Goal: Information Seeking & Learning: Find specific fact

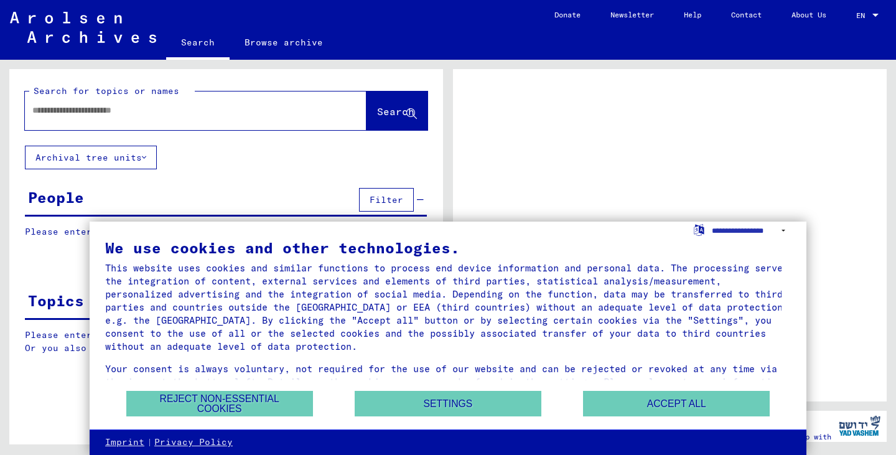
click at [141, 116] on input "text" at bounding box center [184, 110] width 304 height 13
type input "*********"
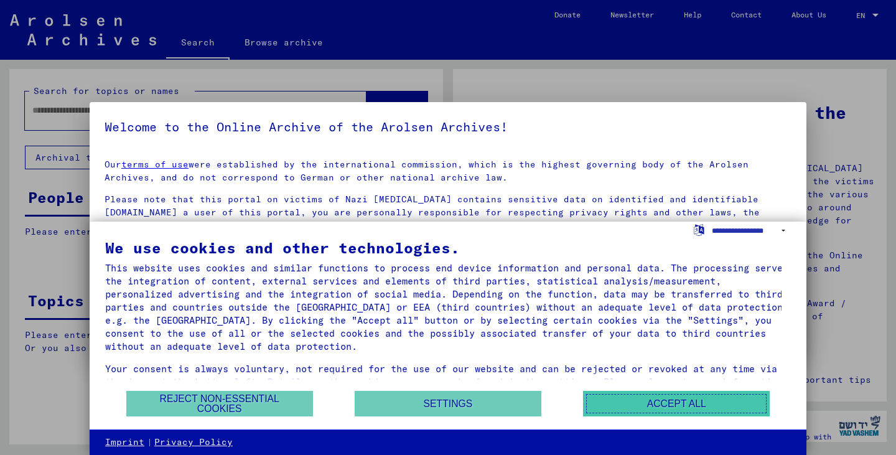
click at [639, 402] on button "Accept all" at bounding box center [676, 404] width 187 height 26
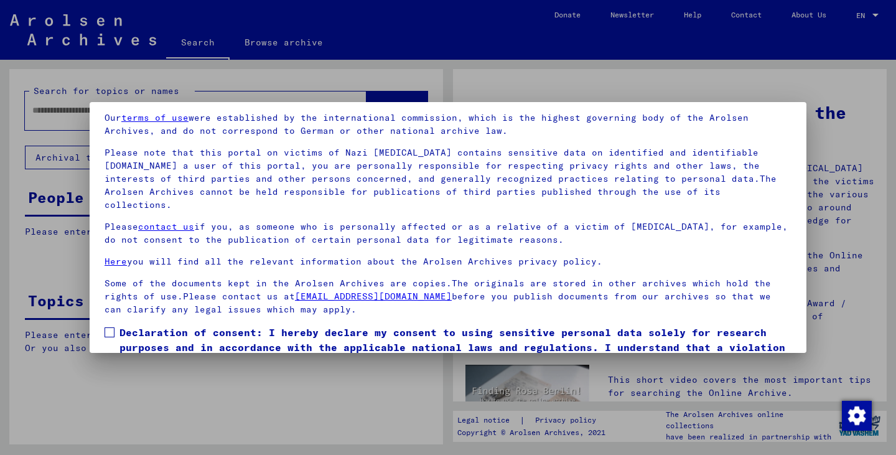
scroll to position [95, 0]
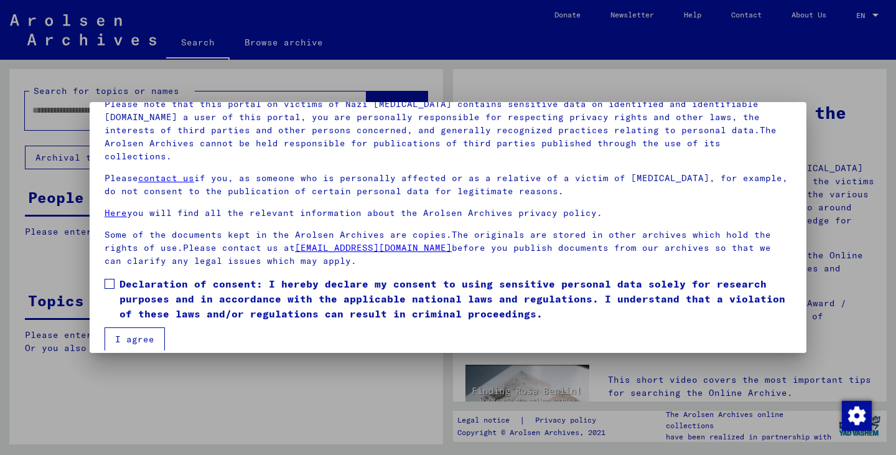
click at [112, 279] on span at bounding box center [109, 284] width 10 height 10
click at [130, 327] on button "I agree" at bounding box center [134, 339] width 60 height 24
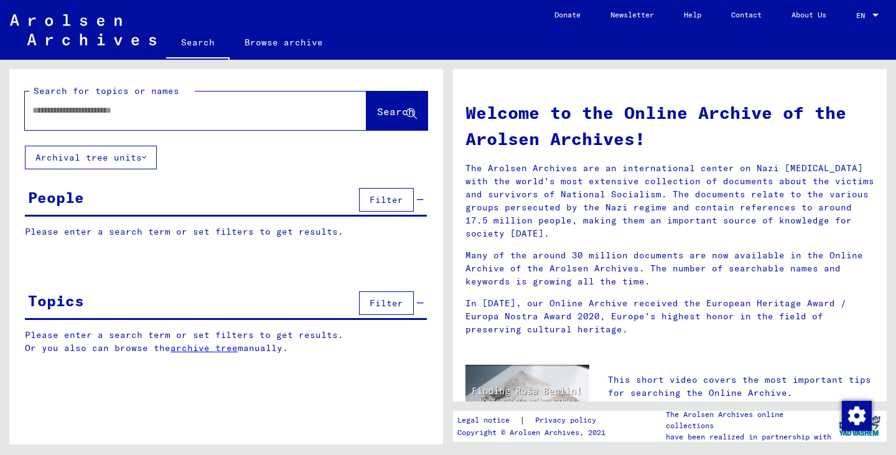
click at [46, 106] on input "text" at bounding box center [180, 110] width 297 height 13
type input "**********"
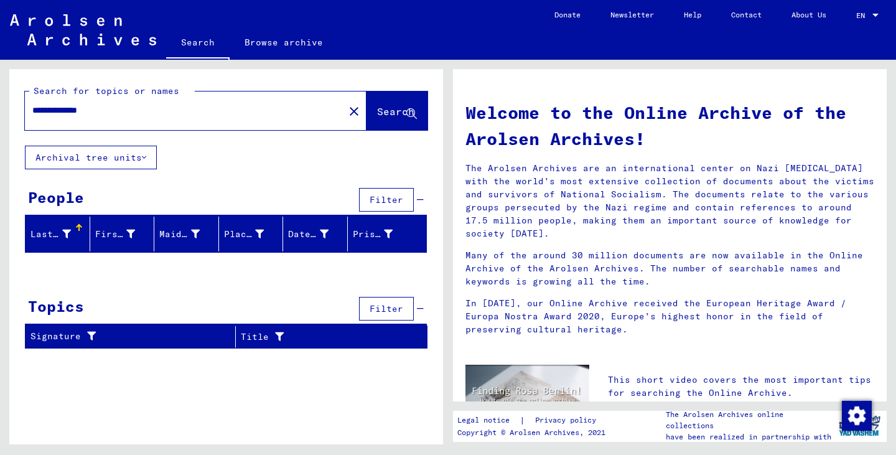
click at [391, 198] on span "Filter" at bounding box center [386, 199] width 34 height 11
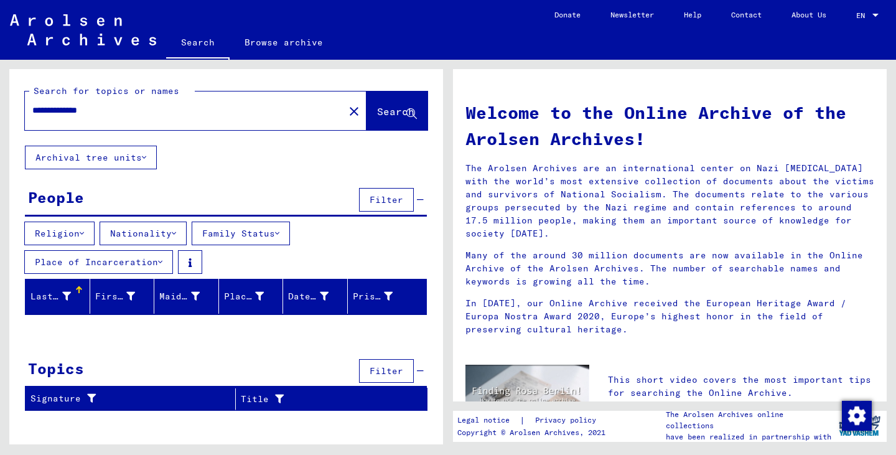
click at [142, 234] on button "Nationality" at bounding box center [143, 233] width 87 height 24
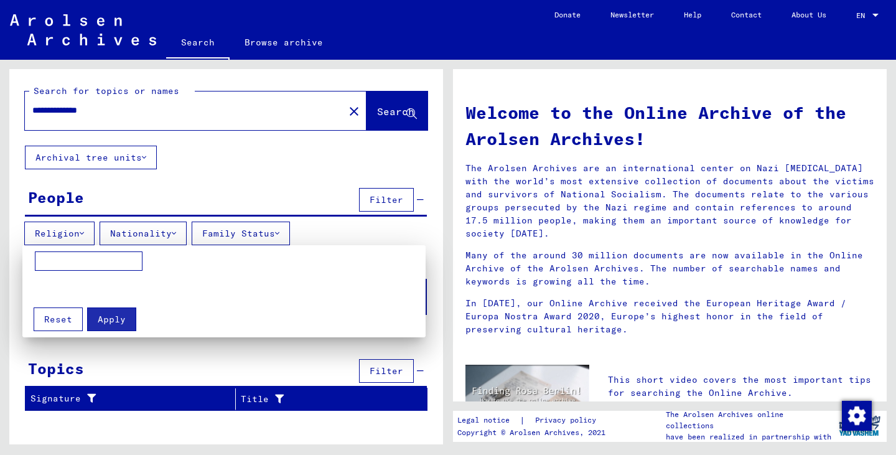
click at [106, 260] on input at bounding box center [89, 261] width 108 height 20
type input "**********"
click at [115, 317] on span "Apply" at bounding box center [112, 318] width 28 height 11
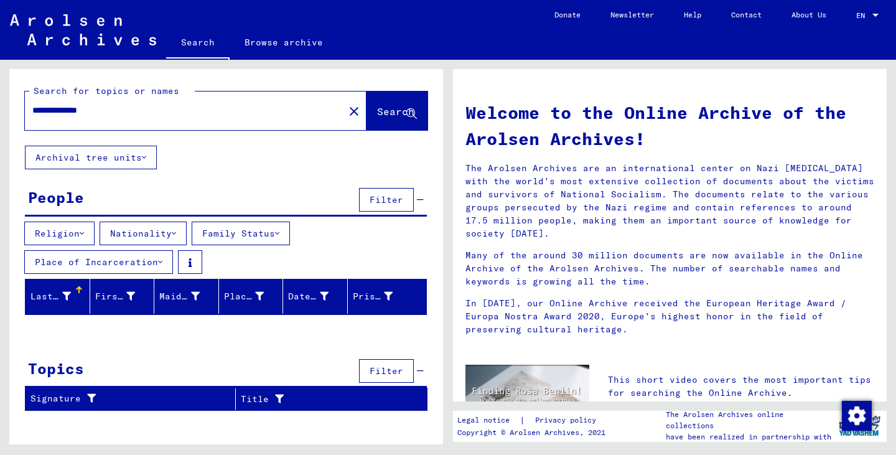
click at [80, 160] on button "Archival tree units" at bounding box center [91, 158] width 132 height 24
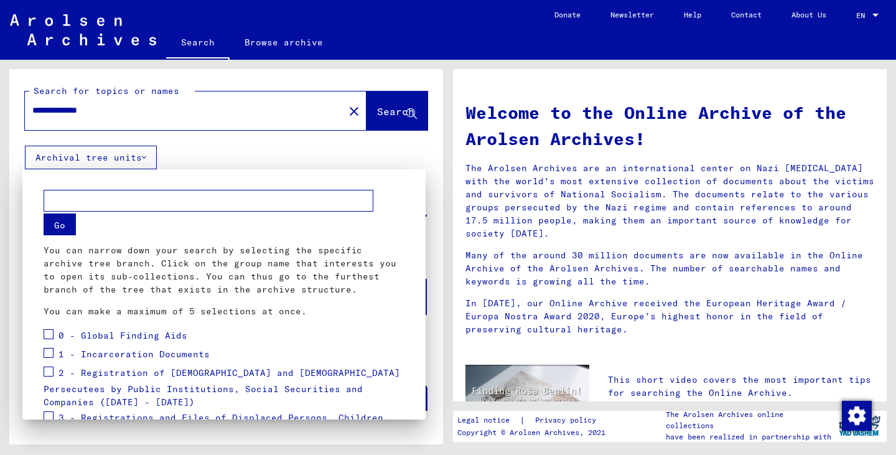
click at [100, 197] on input "text" at bounding box center [209, 201] width 330 height 22
type input "**********"
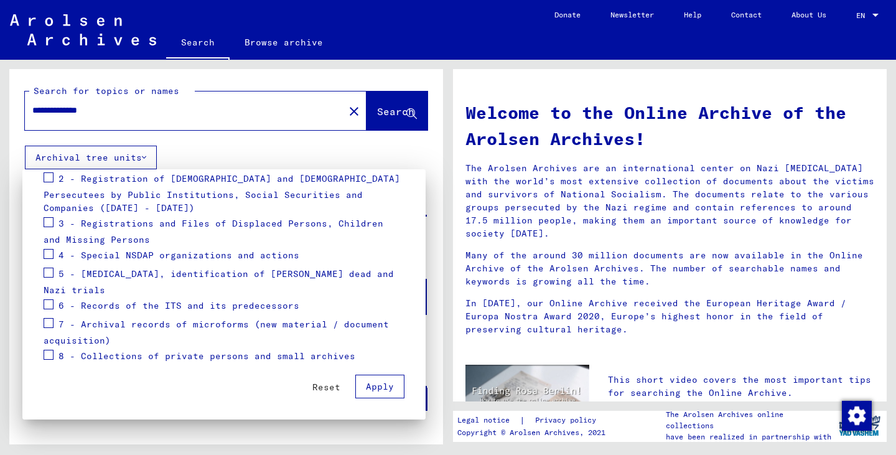
scroll to position [7, 0]
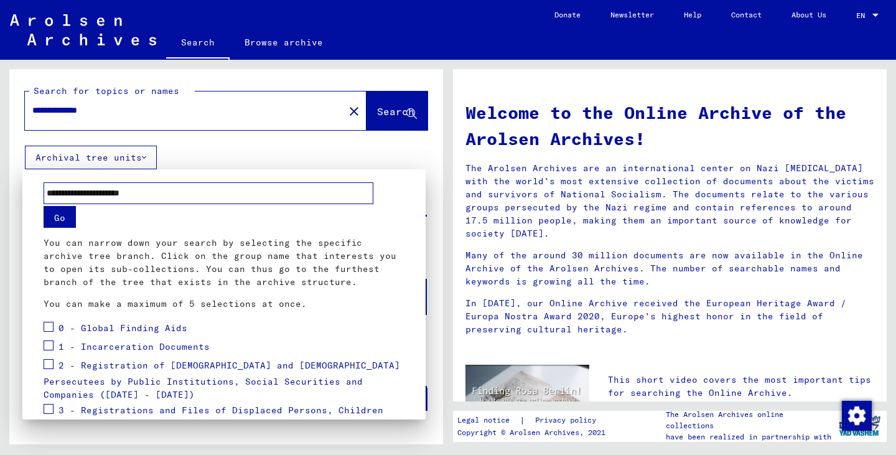
click at [58, 220] on button "Go" at bounding box center [60, 217] width 32 height 22
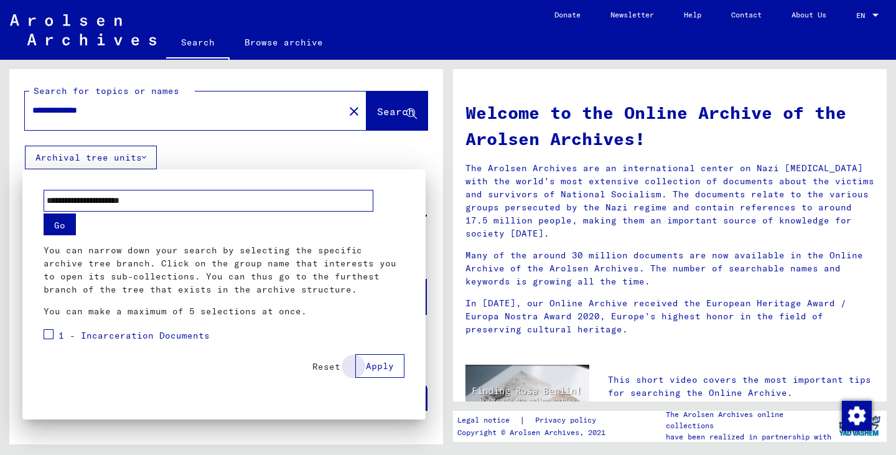
click at [391, 372] on button "Apply" at bounding box center [379, 366] width 49 height 24
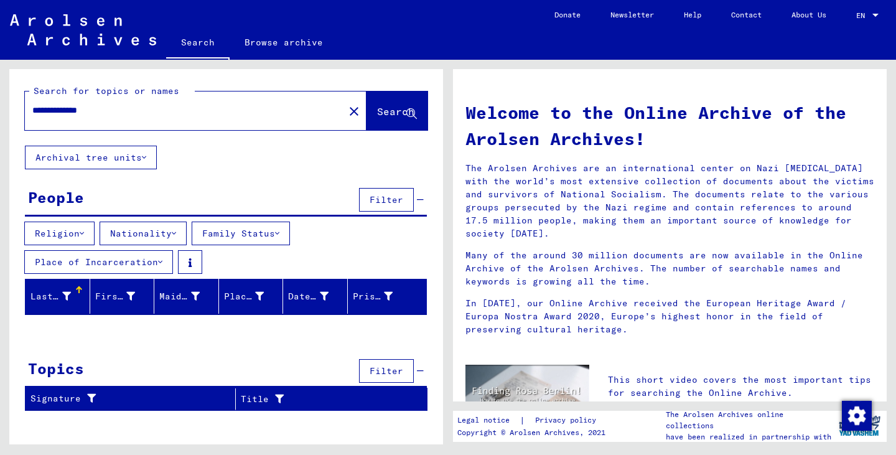
click at [93, 230] on button "Religion" at bounding box center [59, 233] width 70 height 24
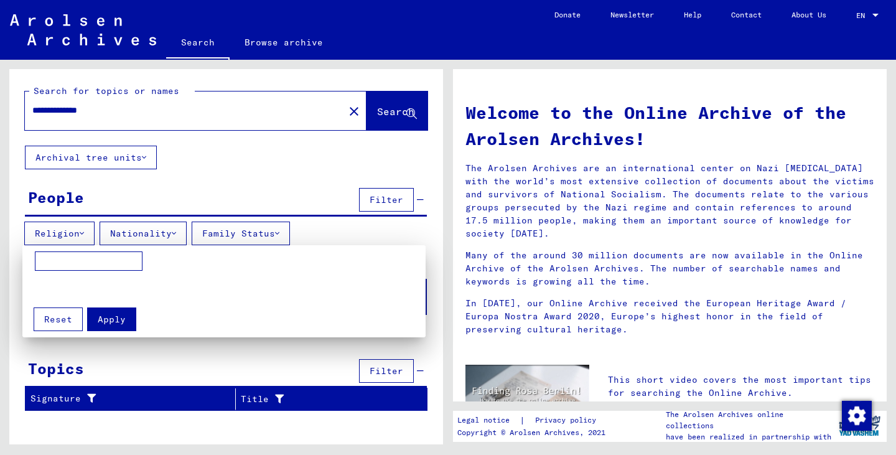
click at [63, 231] on div at bounding box center [448, 227] width 896 height 455
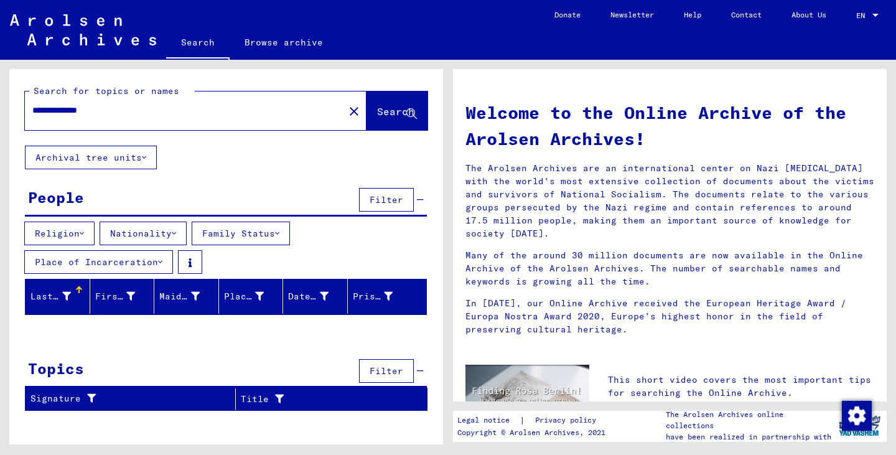
click at [245, 231] on button "Family Status" at bounding box center [241, 233] width 98 height 24
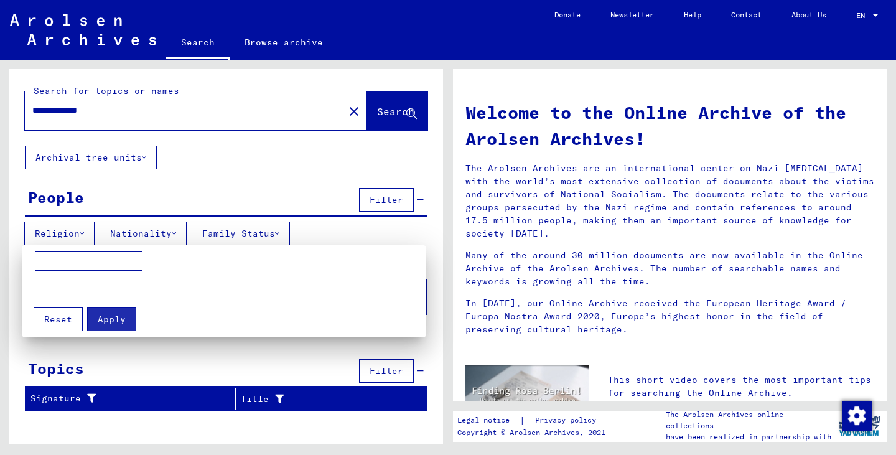
click at [123, 113] on div at bounding box center [448, 227] width 896 height 455
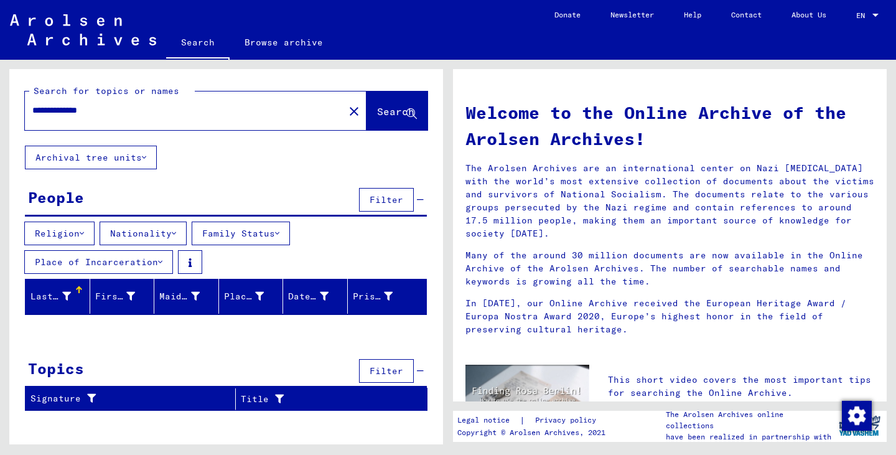
drag, startPoint x: 121, startPoint y: 114, endPoint x: 13, endPoint y: 94, distance: 109.4
click at [13, 94] on div "**********" at bounding box center [226, 107] width 434 height 77
type input "**********"
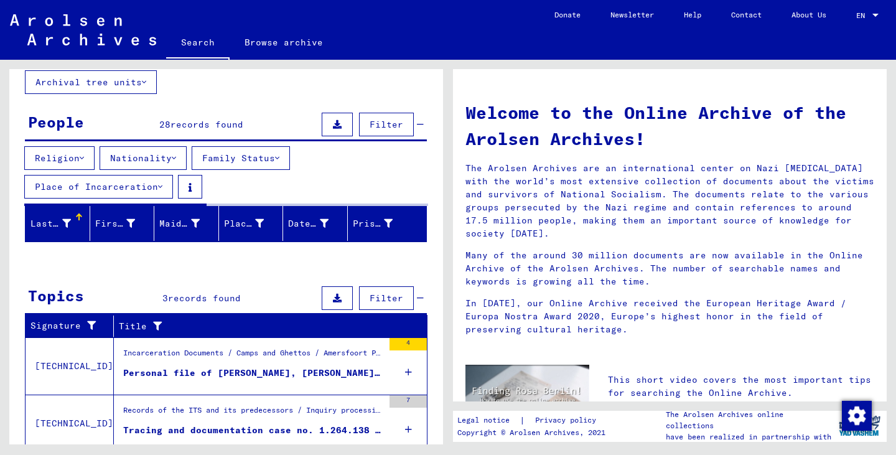
scroll to position [177, 0]
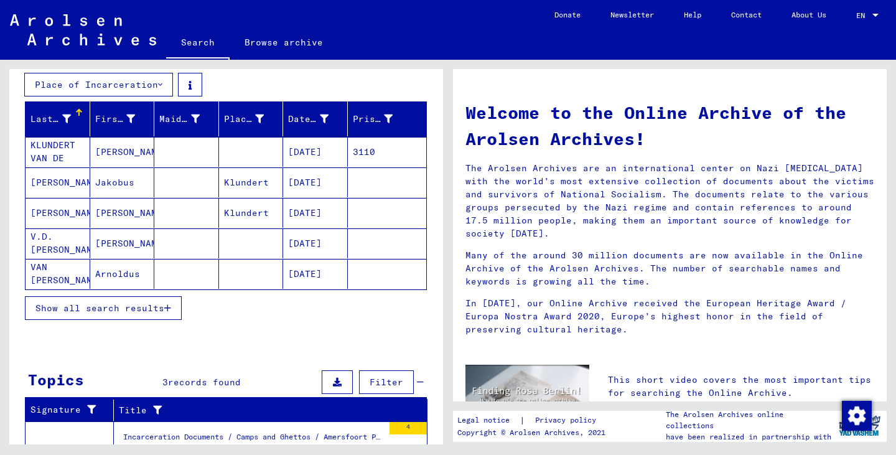
click at [129, 310] on span "Show all search results" at bounding box center [99, 307] width 129 height 11
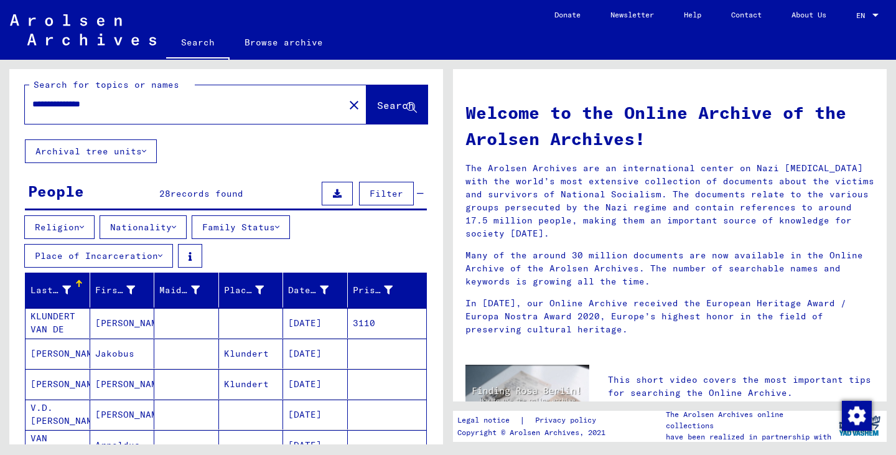
scroll to position [0, 0]
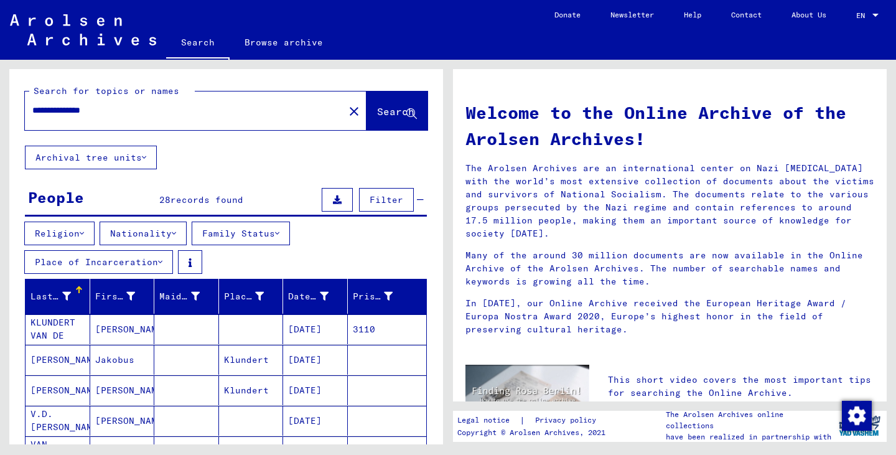
click at [384, 202] on span "Filter" at bounding box center [386, 199] width 34 height 11
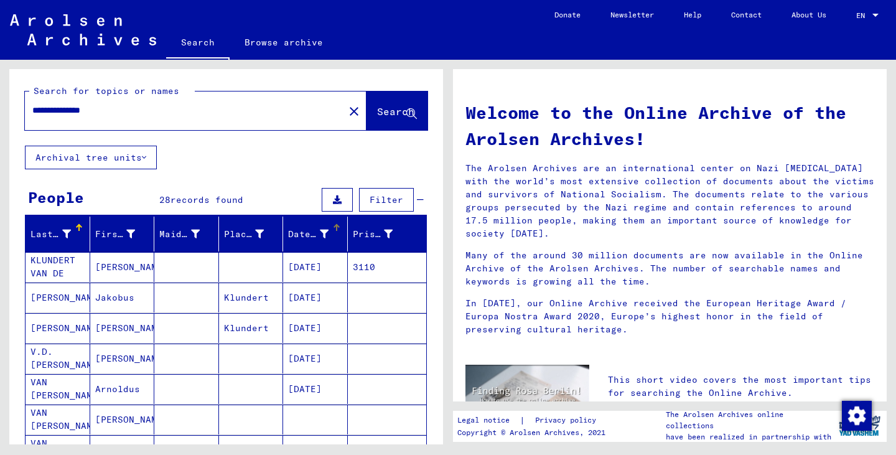
click at [312, 226] on div "Date of Birth" at bounding box center [317, 234] width 59 height 20
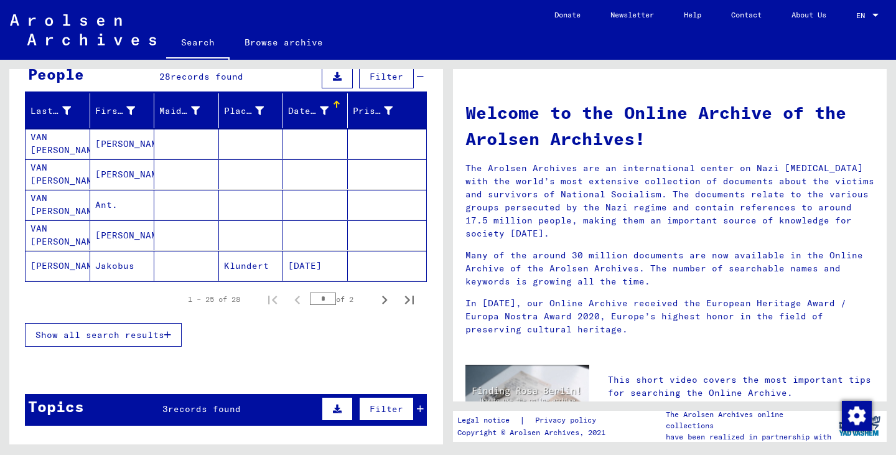
scroll to position [124, 0]
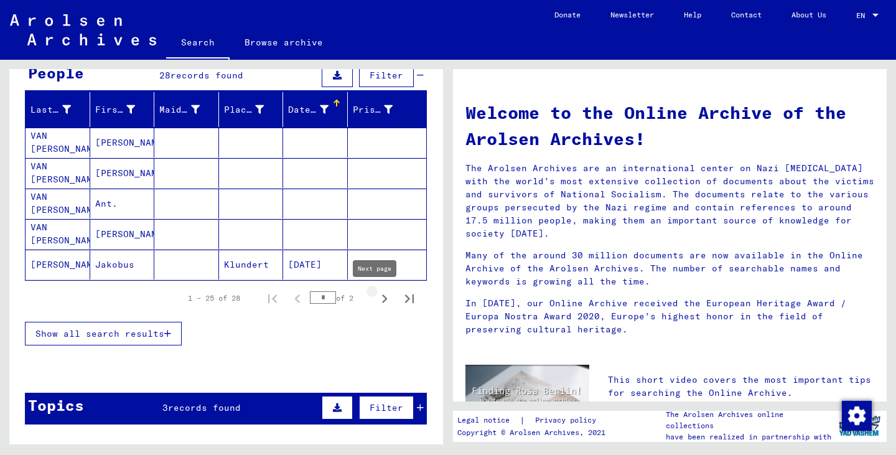
click at [376, 295] on icon "Next page" at bounding box center [384, 298] width 17 height 17
type input "*"
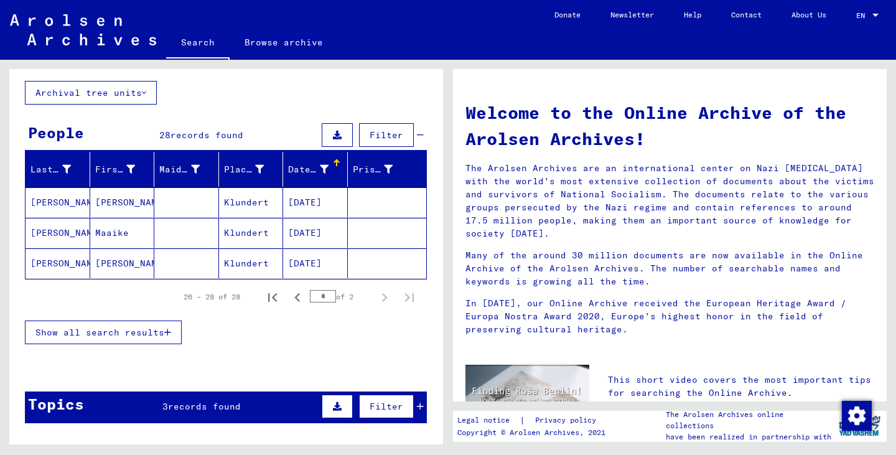
scroll to position [0, 0]
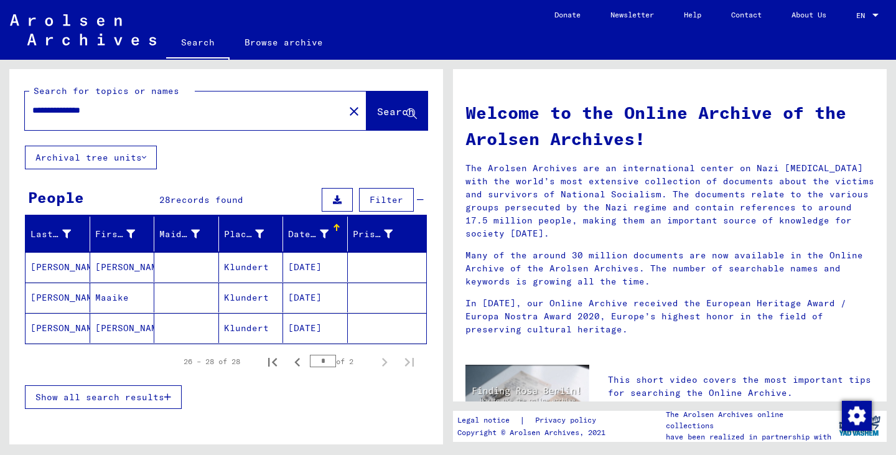
click at [391, 203] on span "Filter" at bounding box center [386, 199] width 34 height 11
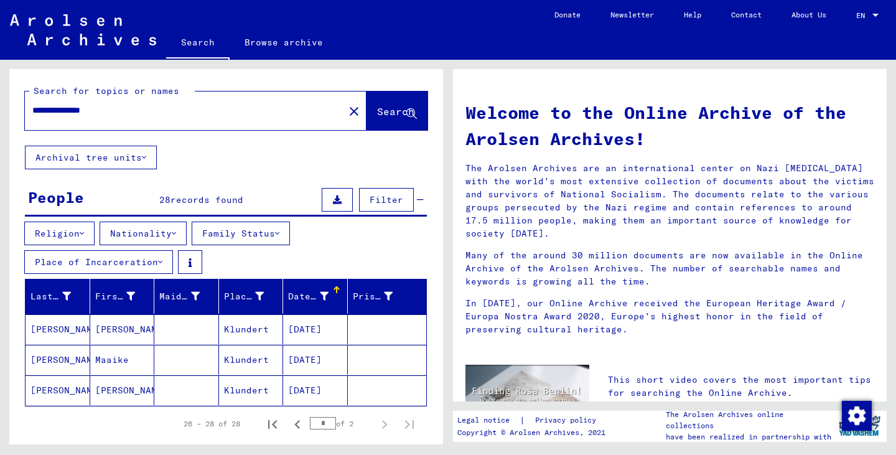
click at [240, 233] on button "Family Status" at bounding box center [241, 233] width 98 height 24
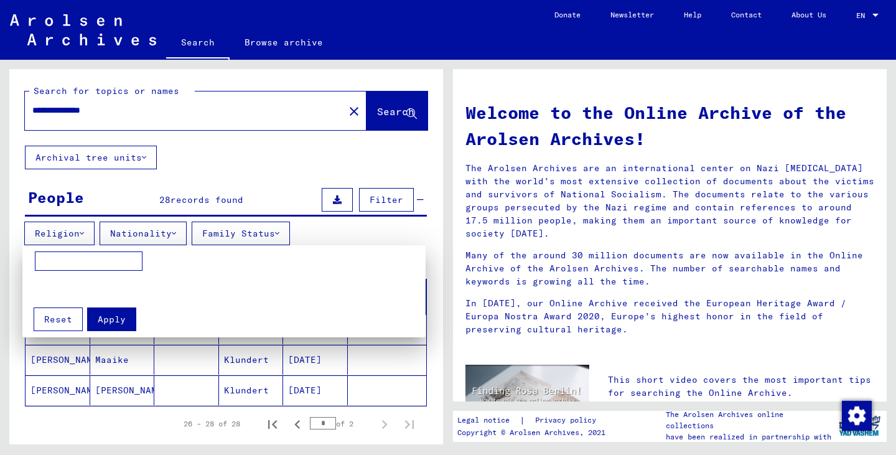
click at [47, 235] on div at bounding box center [448, 227] width 896 height 455
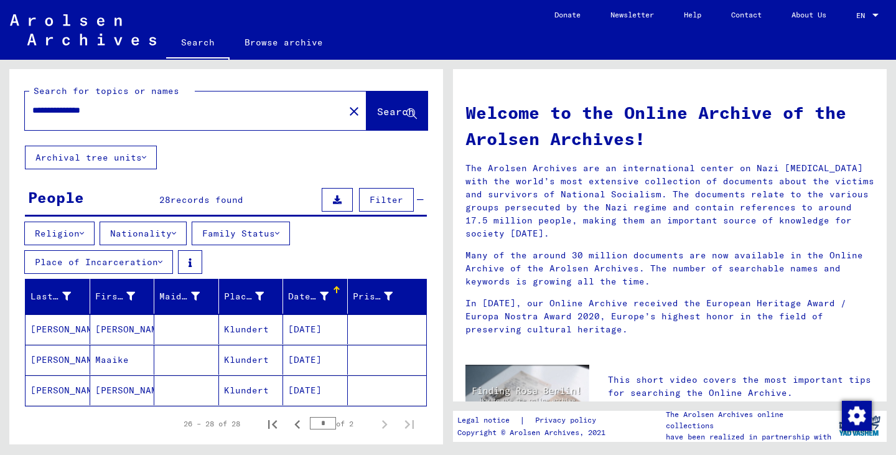
click at [128, 231] on button "Nationality" at bounding box center [143, 233] width 87 height 24
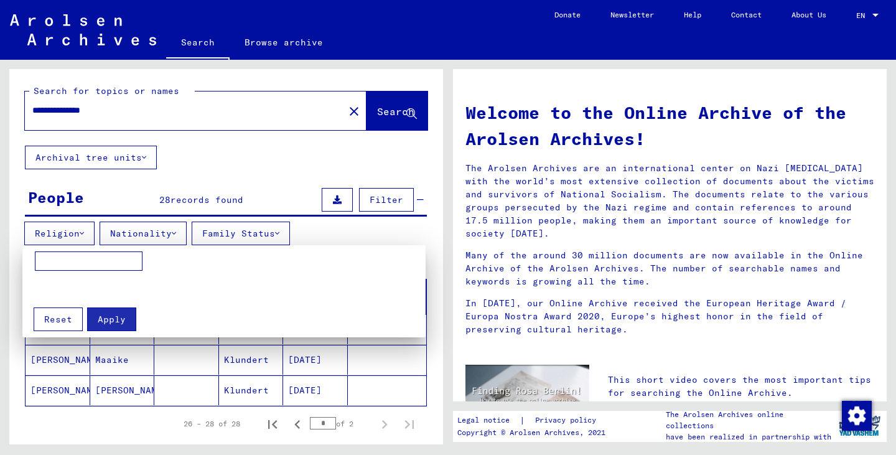
click at [72, 259] on input at bounding box center [89, 261] width 108 height 20
click at [91, 321] on button "Apply" at bounding box center [111, 319] width 49 height 24
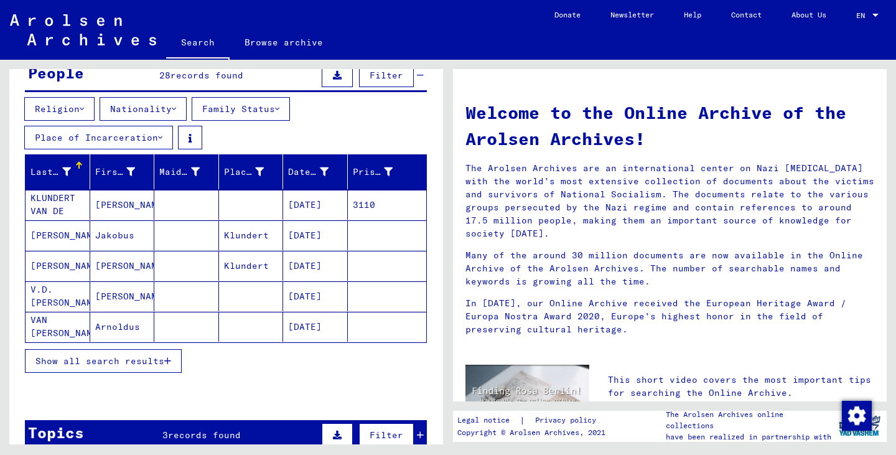
scroll to position [123, 0]
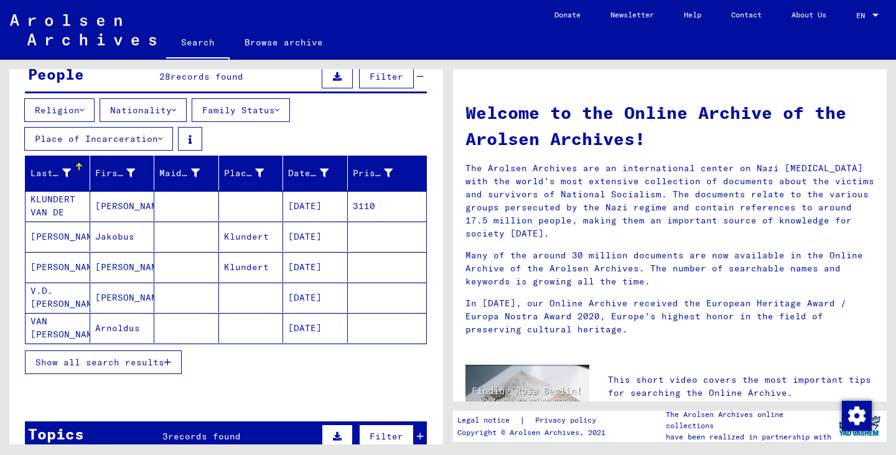
click at [114, 363] on span "Show all search results" at bounding box center [99, 361] width 129 height 11
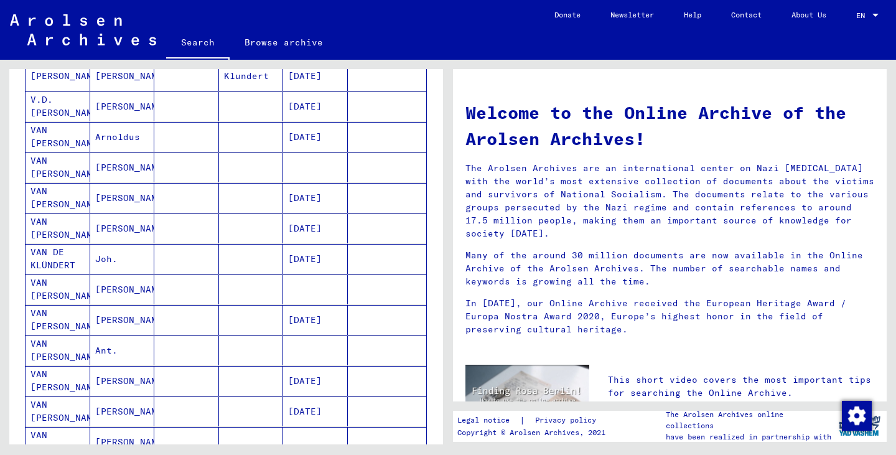
scroll to position [310, 0]
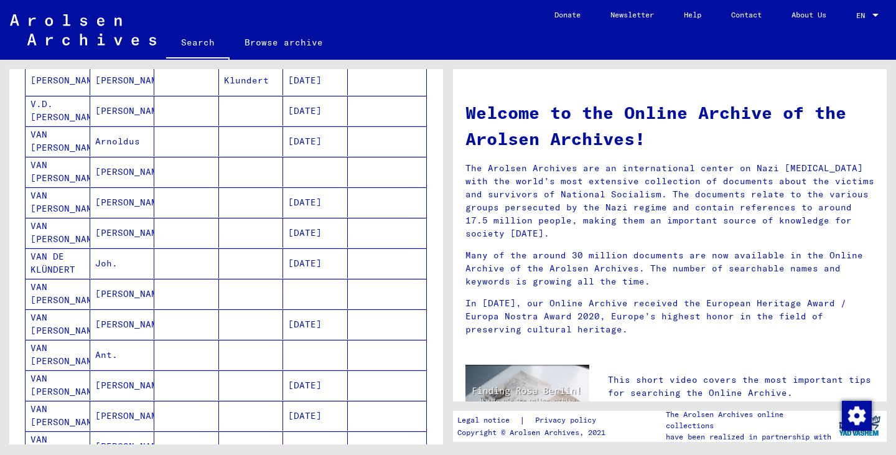
click at [119, 295] on mat-cell "[PERSON_NAME]" at bounding box center [122, 294] width 65 height 30
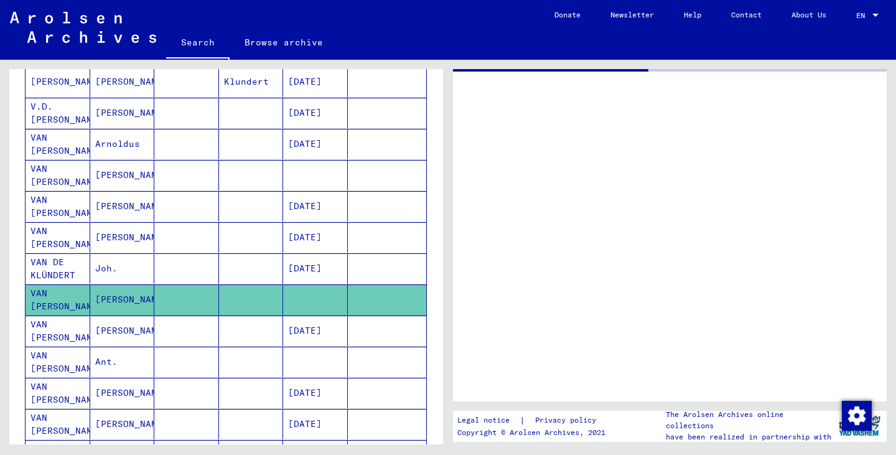
scroll to position [311, 0]
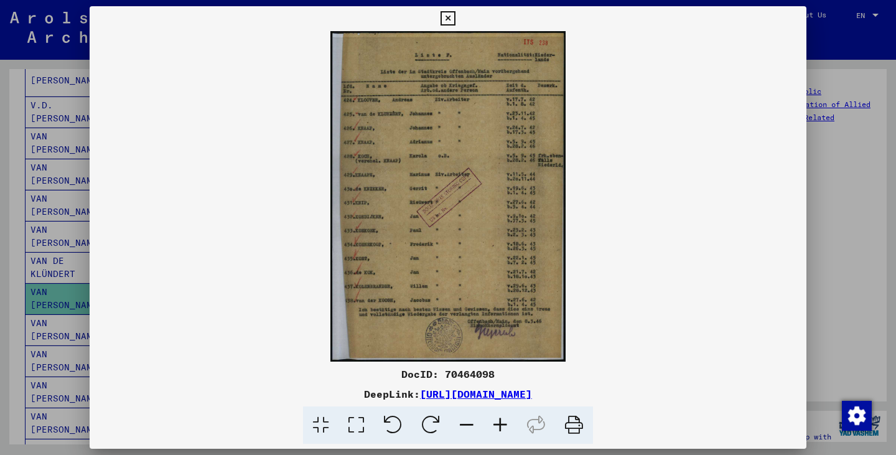
click at [496, 421] on icon at bounding box center [500, 425] width 34 height 38
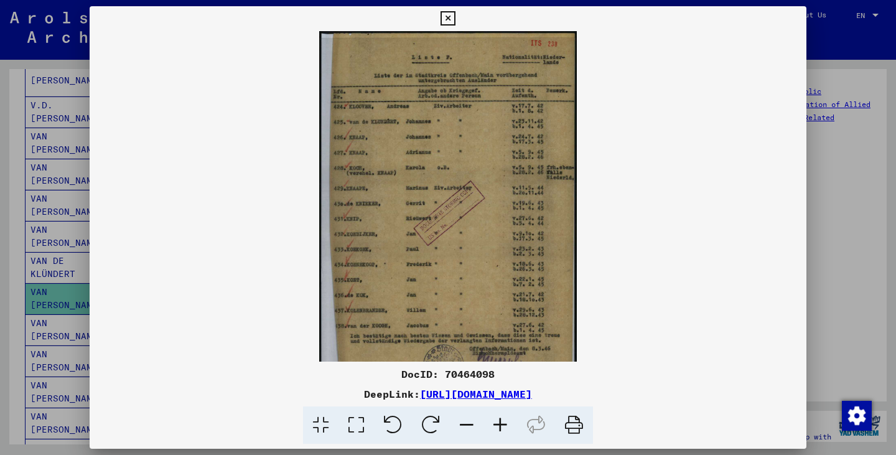
click at [496, 421] on icon at bounding box center [500, 425] width 34 height 38
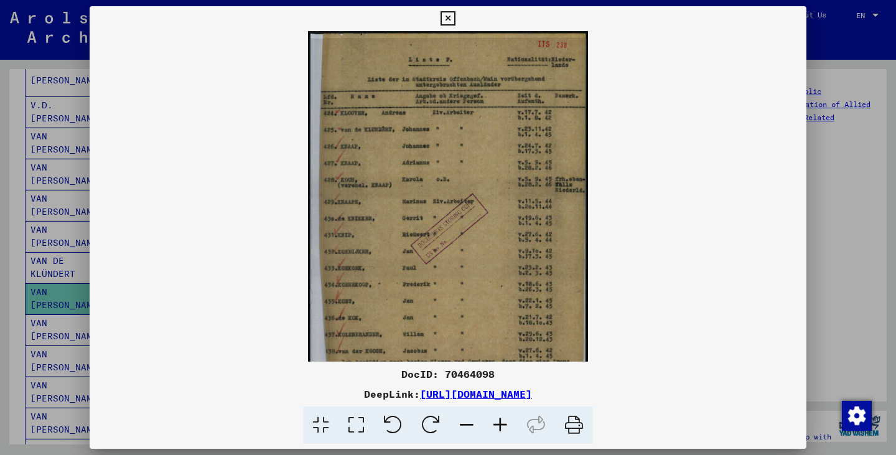
click at [496, 421] on icon at bounding box center [500, 425] width 34 height 38
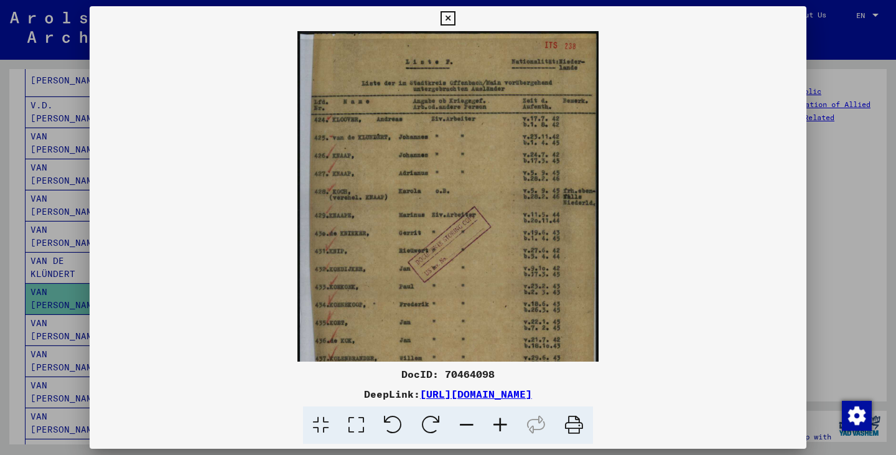
click at [496, 421] on icon at bounding box center [500, 425] width 34 height 38
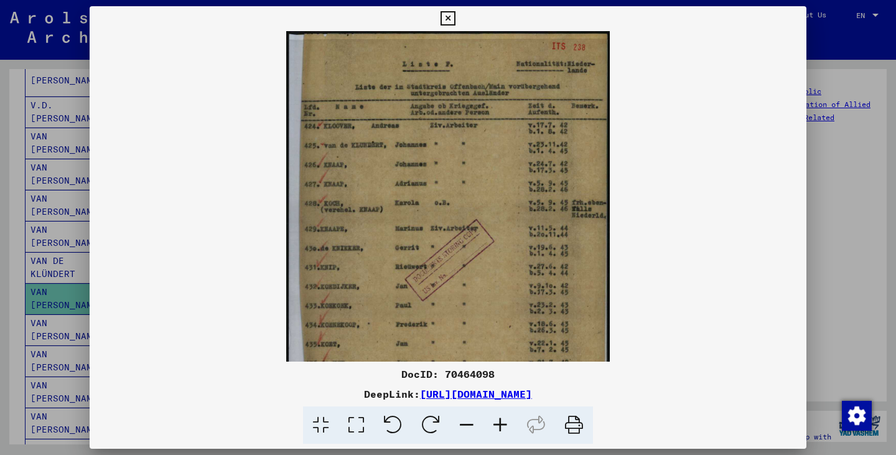
click at [496, 421] on icon at bounding box center [500, 425] width 34 height 38
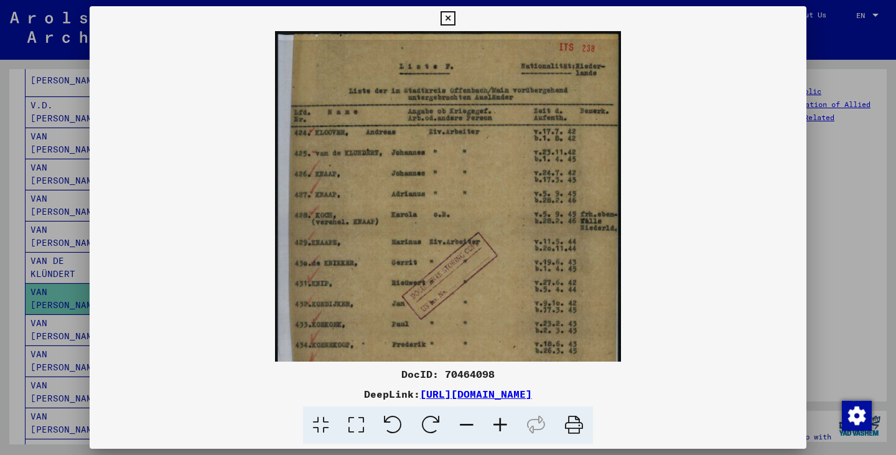
click at [496, 421] on icon at bounding box center [500, 425] width 34 height 38
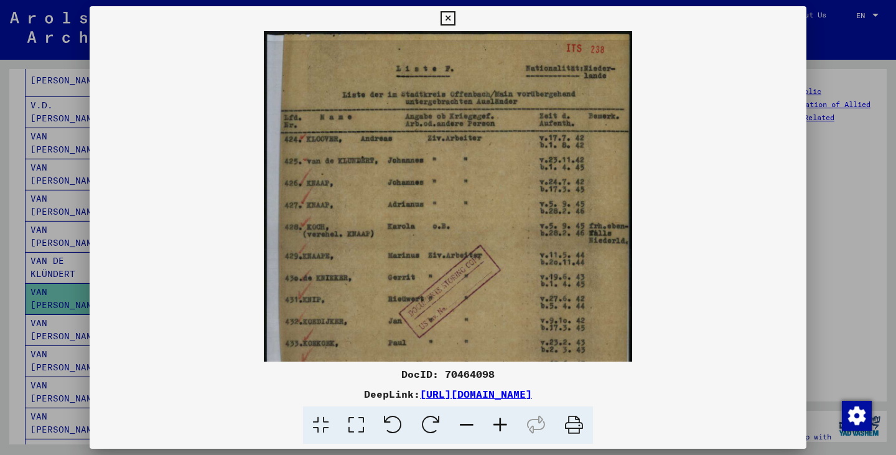
click at [496, 421] on icon at bounding box center [500, 425] width 34 height 38
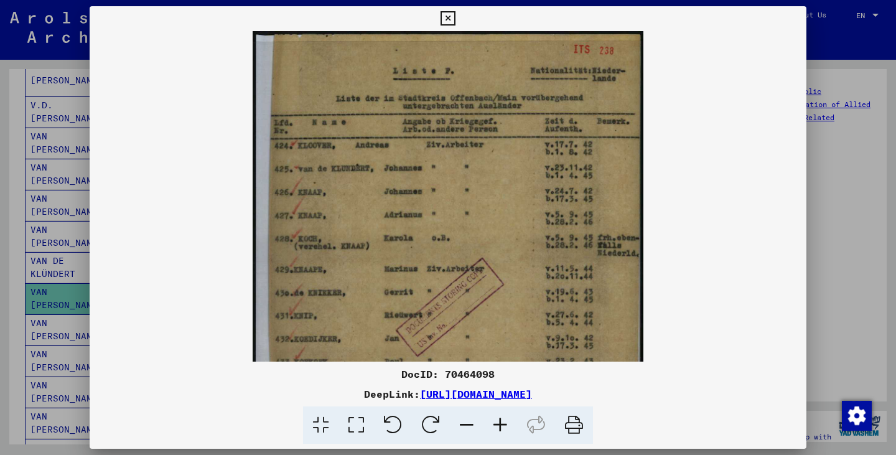
click at [496, 421] on icon at bounding box center [500, 425] width 34 height 38
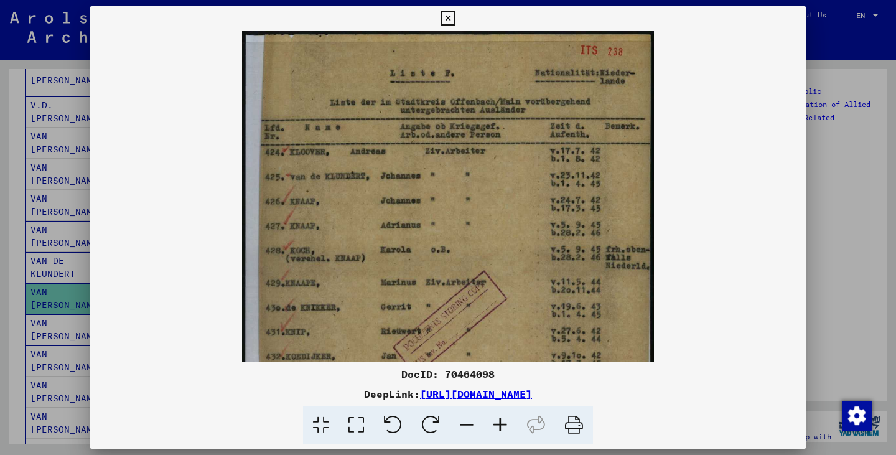
click at [496, 421] on icon at bounding box center [500, 425] width 34 height 38
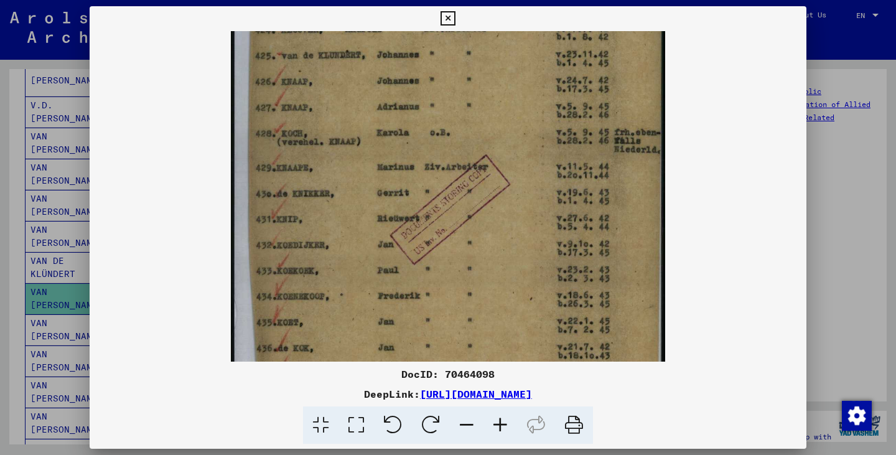
scroll to position [135, 0]
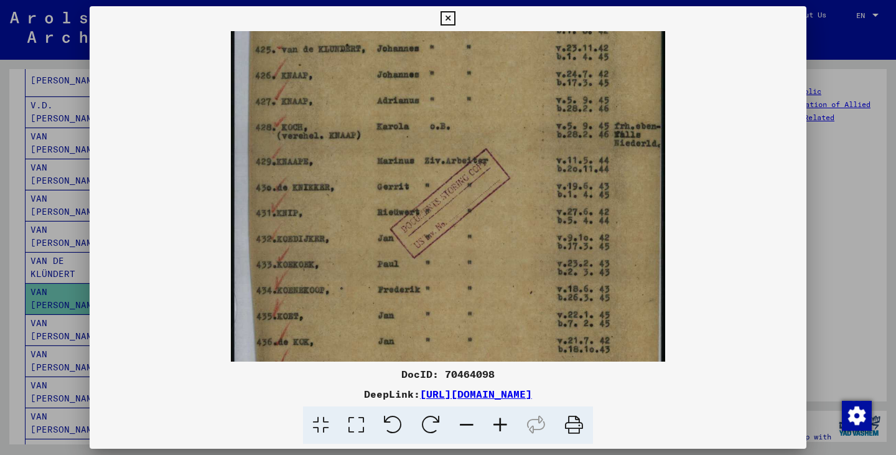
drag, startPoint x: 537, startPoint y: 276, endPoint x: 531, endPoint y: 141, distance: 135.1
click at [531, 141] on img at bounding box center [448, 201] width 434 height 610
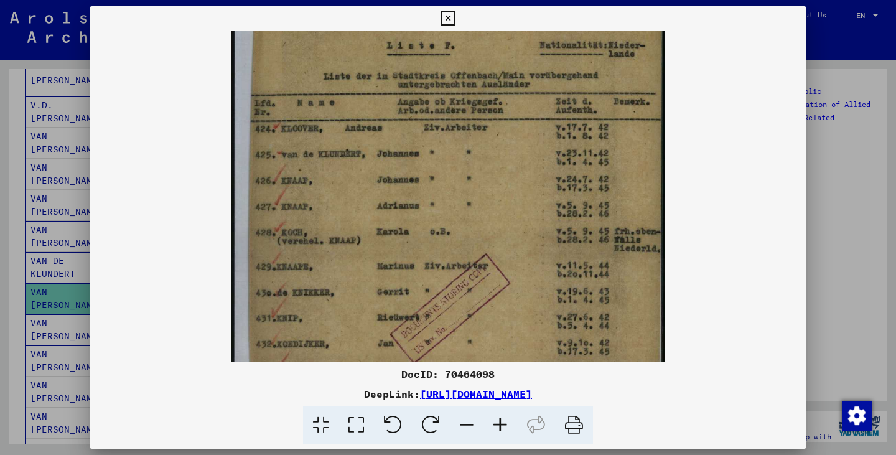
scroll to position [25, 0]
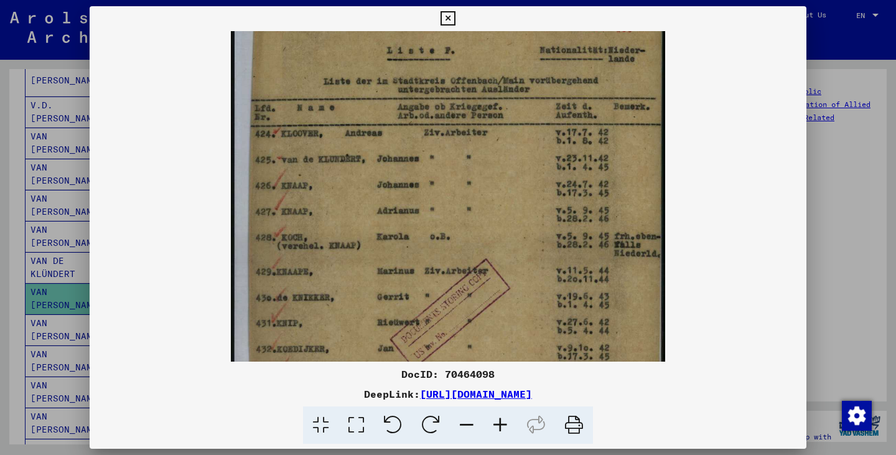
drag, startPoint x: 517, startPoint y: 139, endPoint x: 505, endPoint y: 226, distance: 87.3
click at [505, 226] on img at bounding box center [448, 311] width 434 height 610
click at [460, 160] on img at bounding box center [448, 311] width 434 height 610
click at [316, 160] on img at bounding box center [448, 311] width 434 height 610
click at [321, 425] on icon at bounding box center [320, 425] width 35 height 38
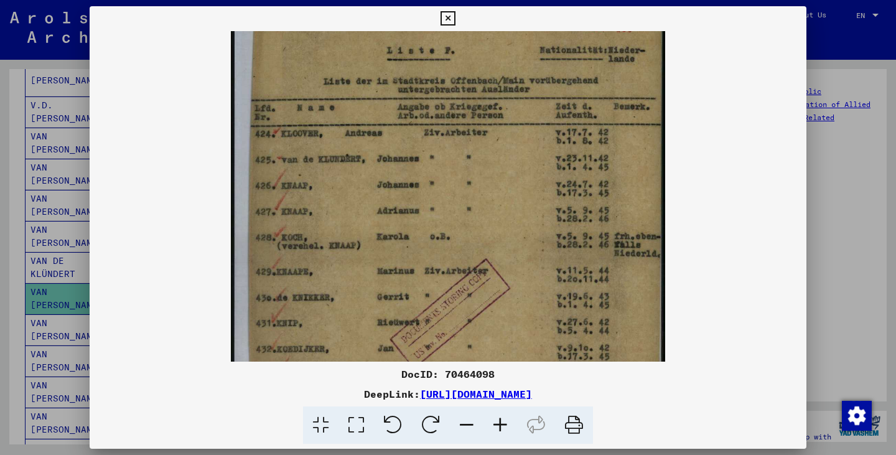
scroll to position [0, 0]
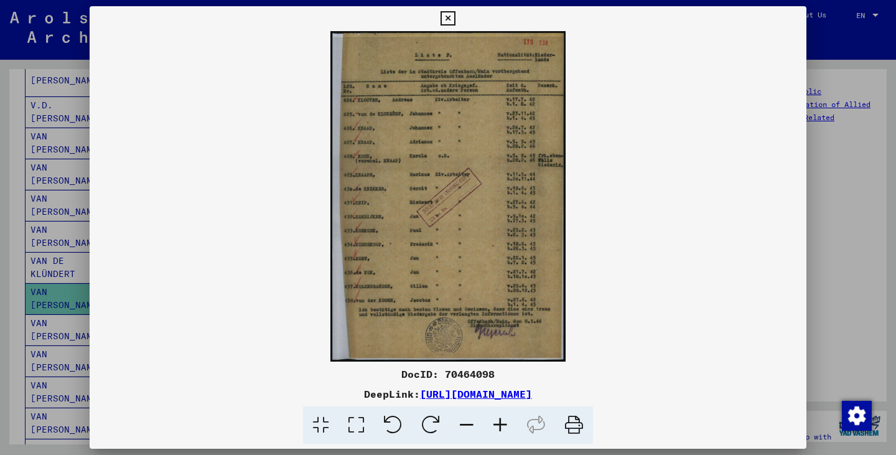
click at [449, 17] on icon at bounding box center [447, 18] width 14 height 15
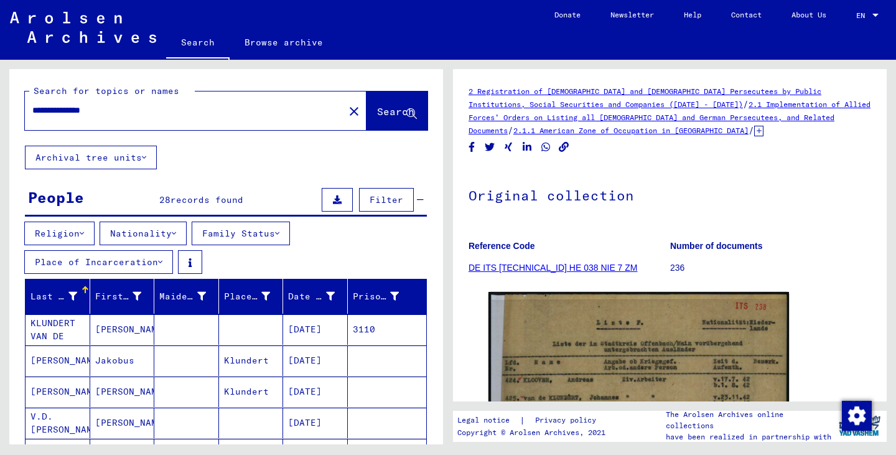
click at [246, 111] on input "**********" at bounding box center [184, 110] width 304 height 13
drag, startPoint x: 153, startPoint y: 111, endPoint x: 0, endPoint y: 111, distance: 153.0
click at [0, 111] on div "**********" at bounding box center [224, 252] width 448 height 384
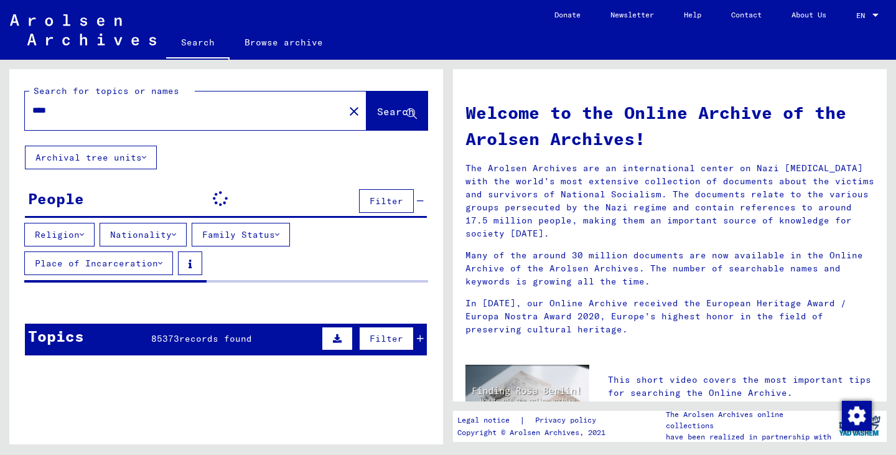
click at [149, 156] on button "Archival tree units" at bounding box center [91, 158] width 132 height 24
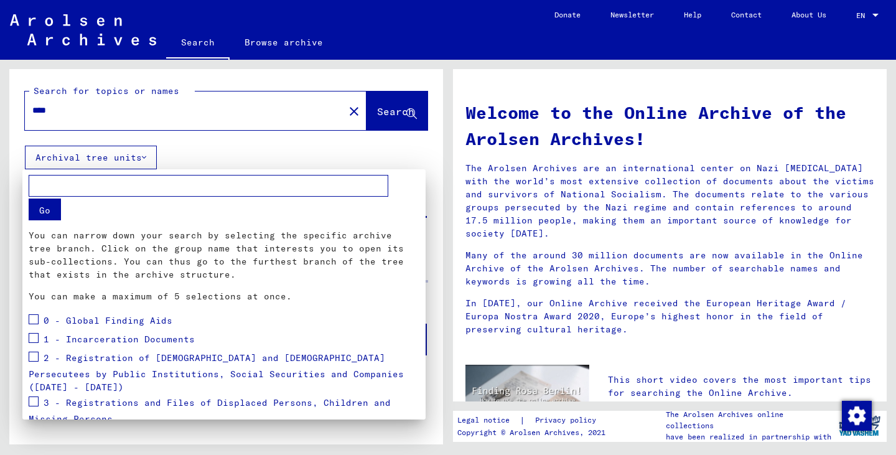
click at [254, 155] on div at bounding box center [448, 227] width 896 height 455
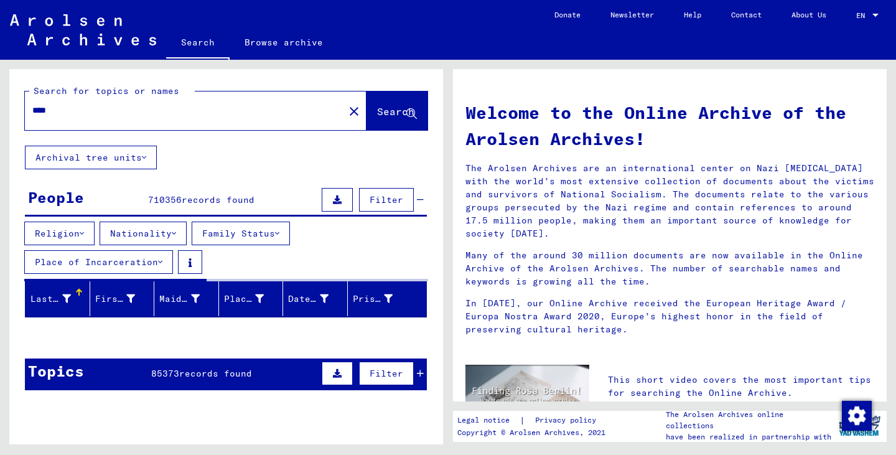
click at [63, 108] on input "****" at bounding box center [180, 110] width 297 height 13
type input "**********"
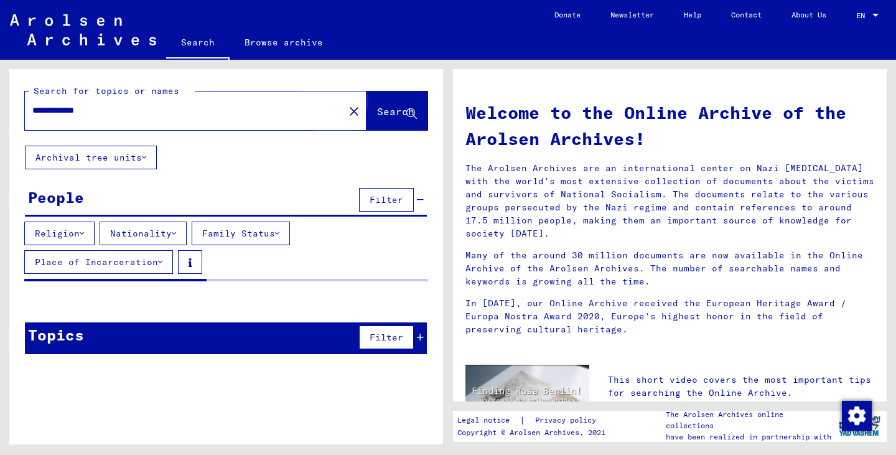
click at [384, 116] on span "Search" at bounding box center [395, 111] width 37 height 12
click at [254, 120] on div "**********" at bounding box center [177, 110] width 304 height 28
click at [383, 199] on span "Filter" at bounding box center [386, 199] width 34 height 11
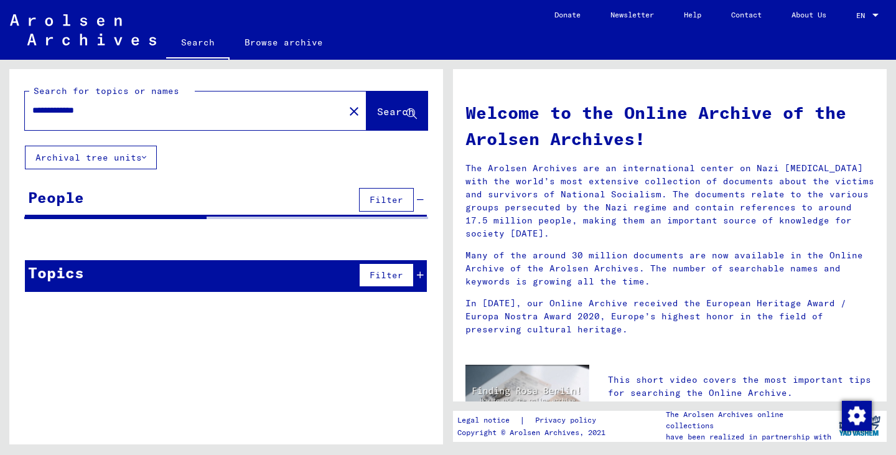
click at [383, 199] on span "Filter" at bounding box center [386, 199] width 34 height 11
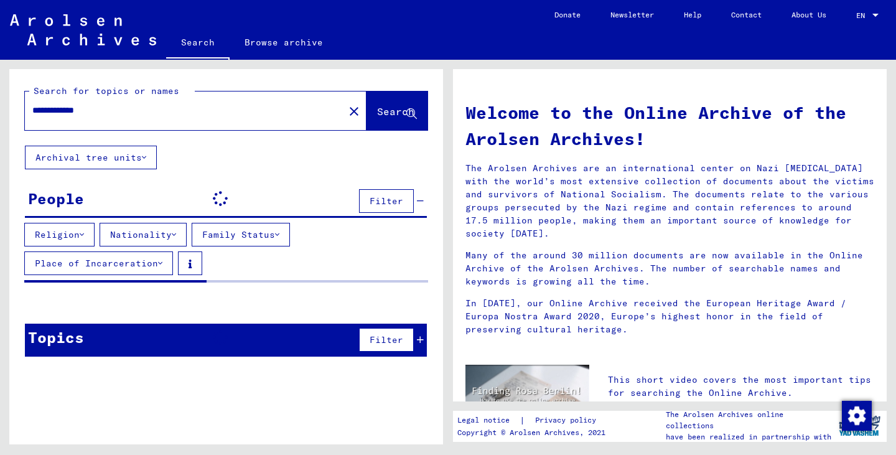
click at [60, 234] on button "Religion" at bounding box center [59, 235] width 70 height 24
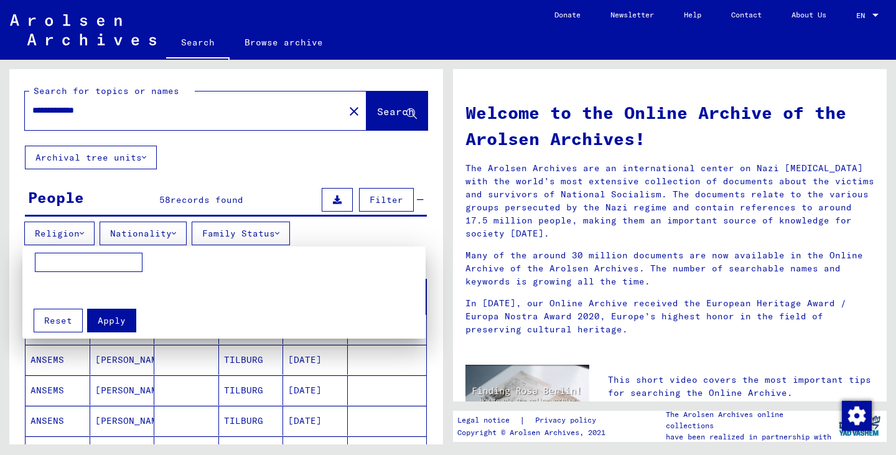
click at [231, 168] on div at bounding box center [448, 227] width 896 height 455
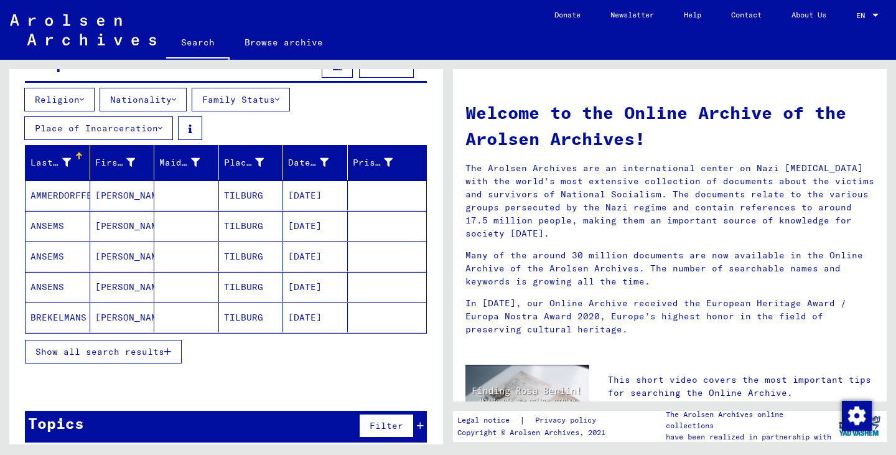
scroll to position [146, 0]
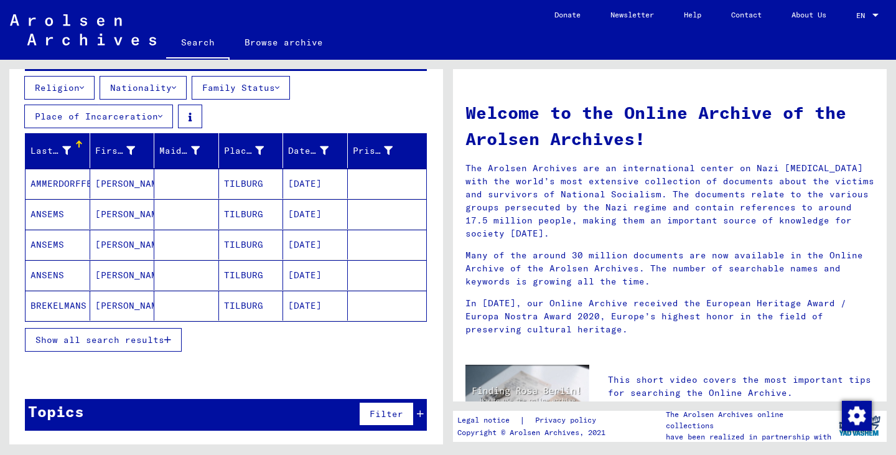
click at [115, 336] on span "Show all search results" at bounding box center [99, 339] width 129 height 11
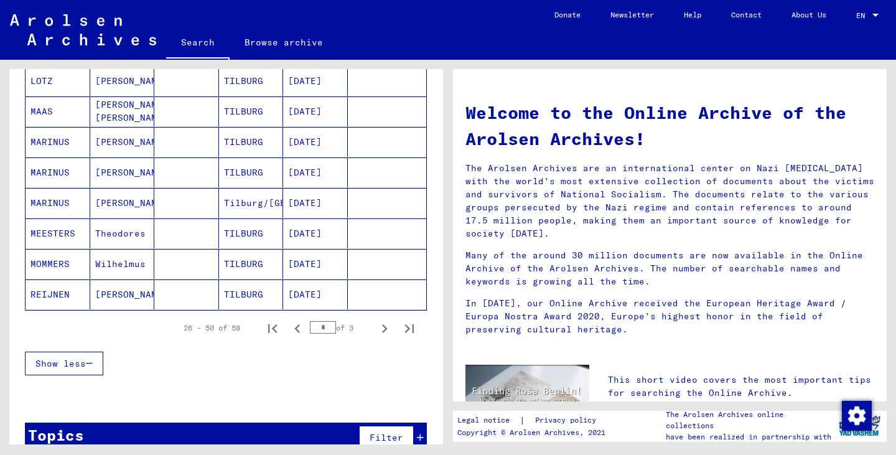
scroll to position [768, 0]
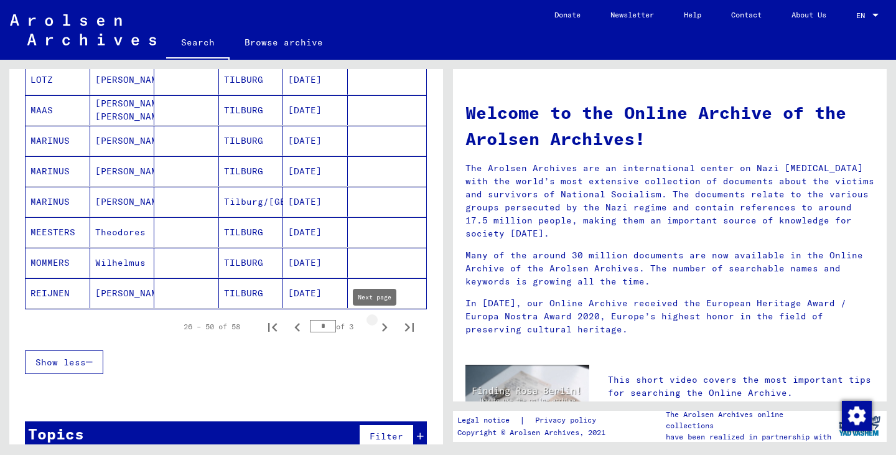
click at [382, 328] on icon "Next page" at bounding box center [385, 327] width 6 height 9
type input "*"
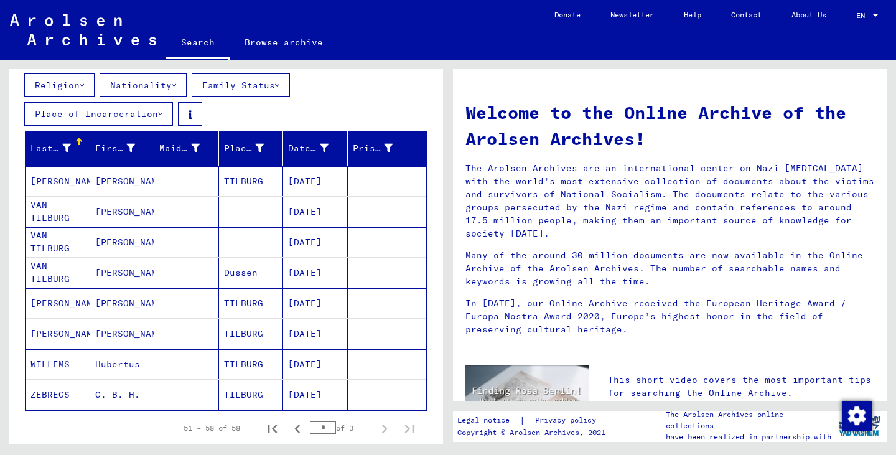
scroll to position [147, 0]
click at [292, 388] on mat-cell "[DATE]" at bounding box center [315, 395] width 65 height 30
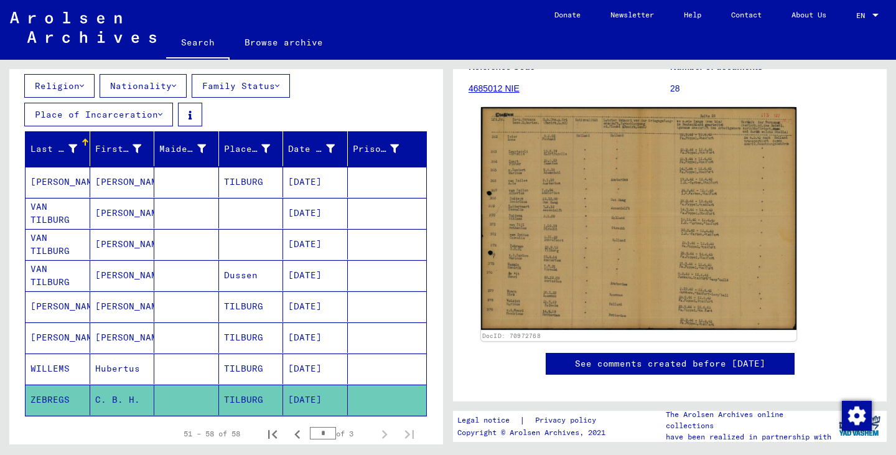
scroll to position [187, 0]
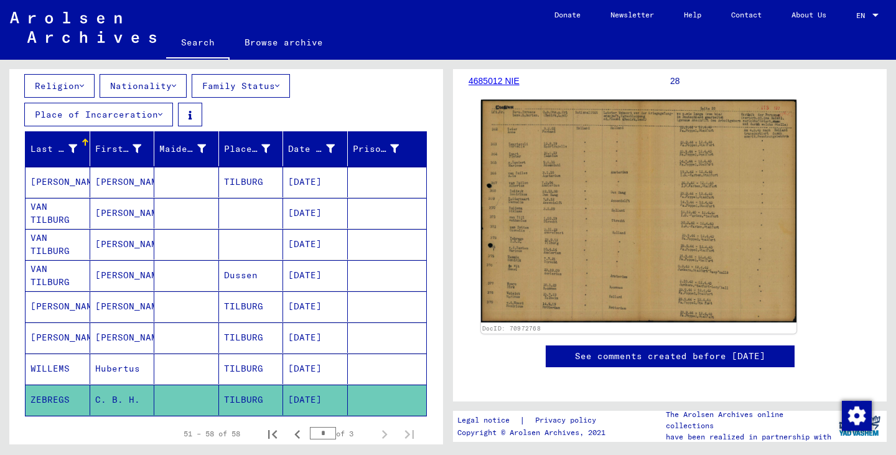
click at [603, 233] on img at bounding box center [638, 211] width 315 height 223
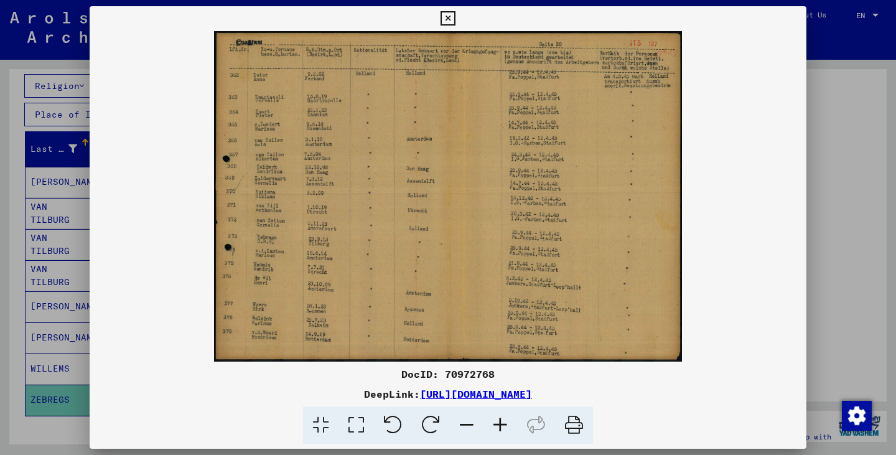
click at [498, 420] on icon at bounding box center [500, 425] width 34 height 38
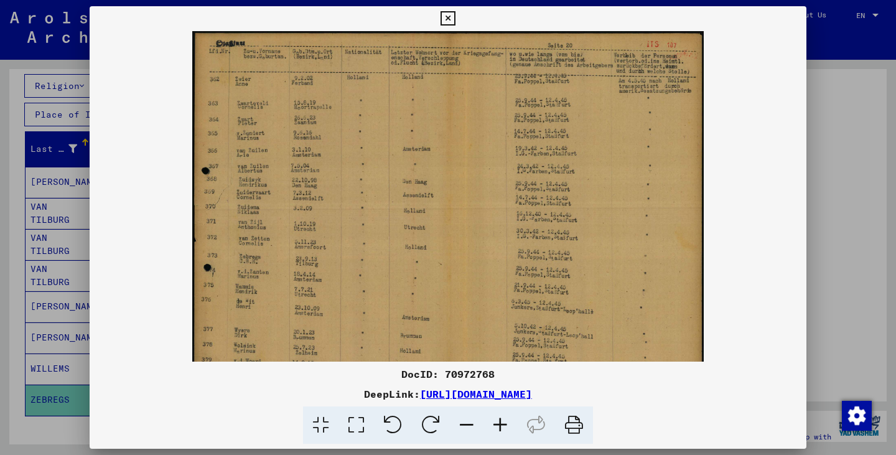
click at [498, 420] on icon at bounding box center [500, 425] width 34 height 38
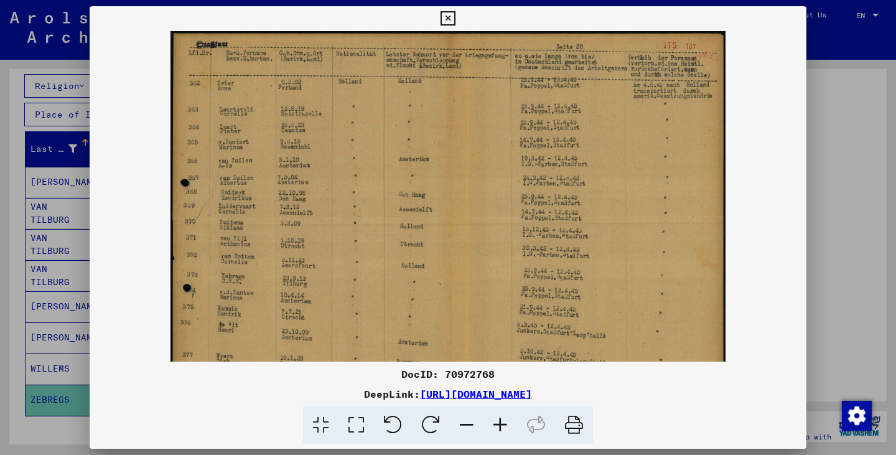
click at [496, 420] on icon at bounding box center [500, 425] width 34 height 38
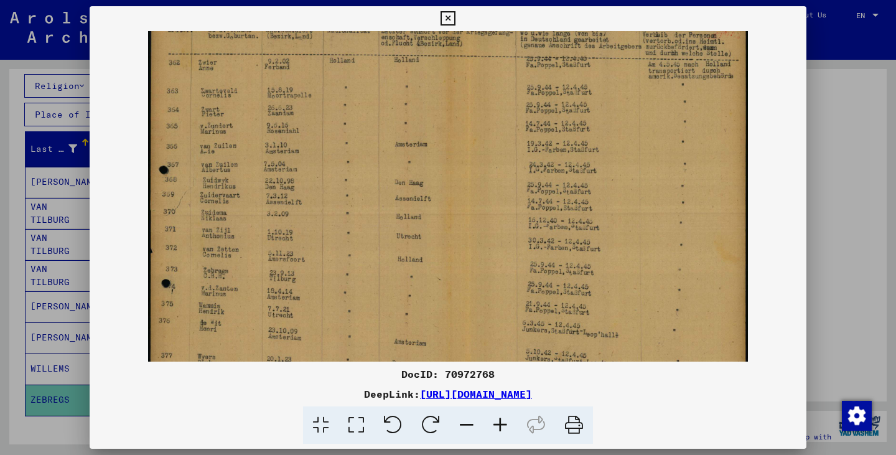
scroll to position [30, 0]
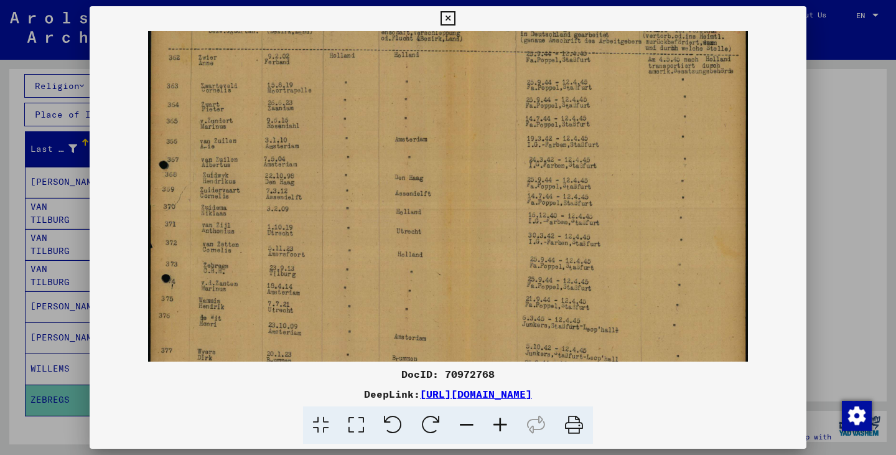
drag, startPoint x: 390, startPoint y: 262, endPoint x: 410, endPoint y: 244, distance: 26.9
click at [410, 244] on img at bounding box center [447, 213] width 599 height 424
click at [454, 17] on icon at bounding box center [447, 18] width 14 height 15
